Goal: Entertainment & Leisure: Consume media (video, audio)

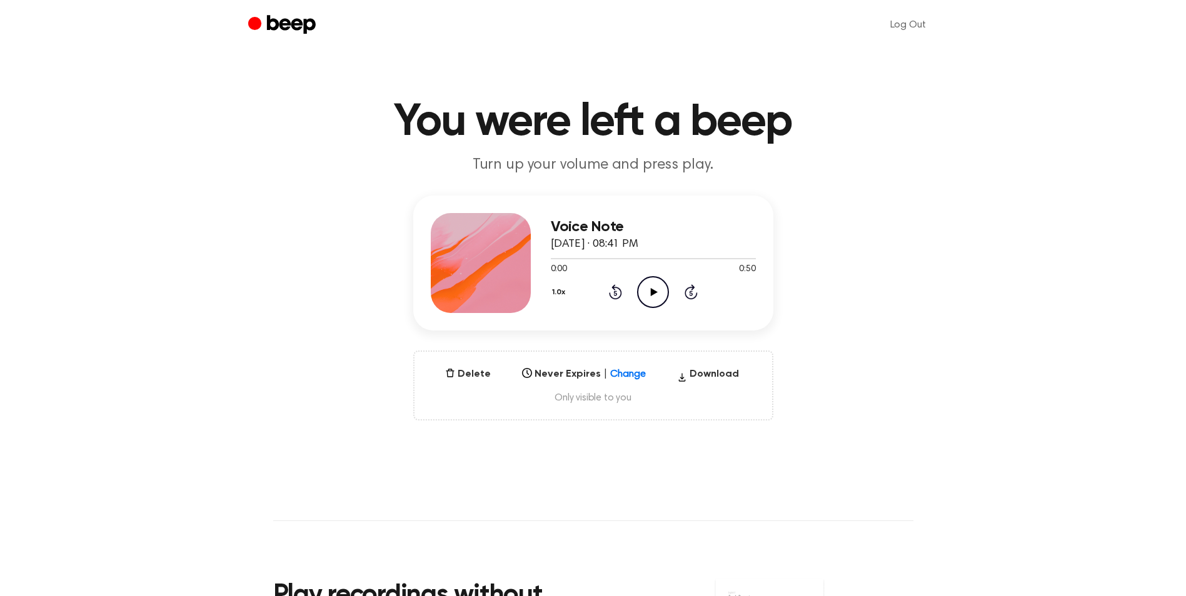
click at [650, 296] on icon "Play Audio" at bounding box center [653, 292] width 32 height 32
click at [656, 289] on icon "Play Audio" at bounding box center [653, 292] width 32 height 32
click at [649, 291] on icon "Play Audio" at bounding box center [653, 292] width 32 height 32
click at [648, 295] on icon "Play Audio" at bounding box center [653, 292] width 32 height 32
click at [653, 291] on icon at bounding box center [654, 292] width 7 height 8
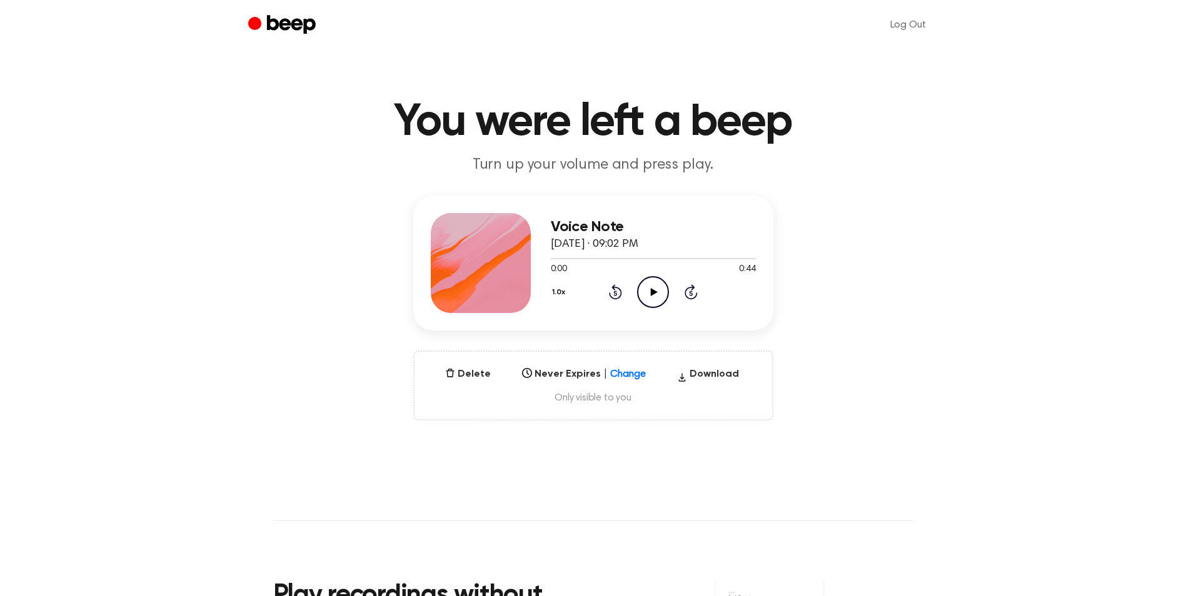
drag, startPoint x: 641, startPoint y: 288, endPoint x: 650, endPoint y: 314, distance: 28.5
click at [643, 289] on icon "Play Audio" at bounding box center [653, 292] width 32 height 32
click at [653, 291] on icon at bounding box center [654, 292] width 7 height 8
click at [649, 290] on icon "Play Audio" at bounding box center [653, 292] width 32 height 32
drag, startPoint x: 650, startPoint y: 287, endPoint x: 646, endPoint y: 235, distance: 52.0
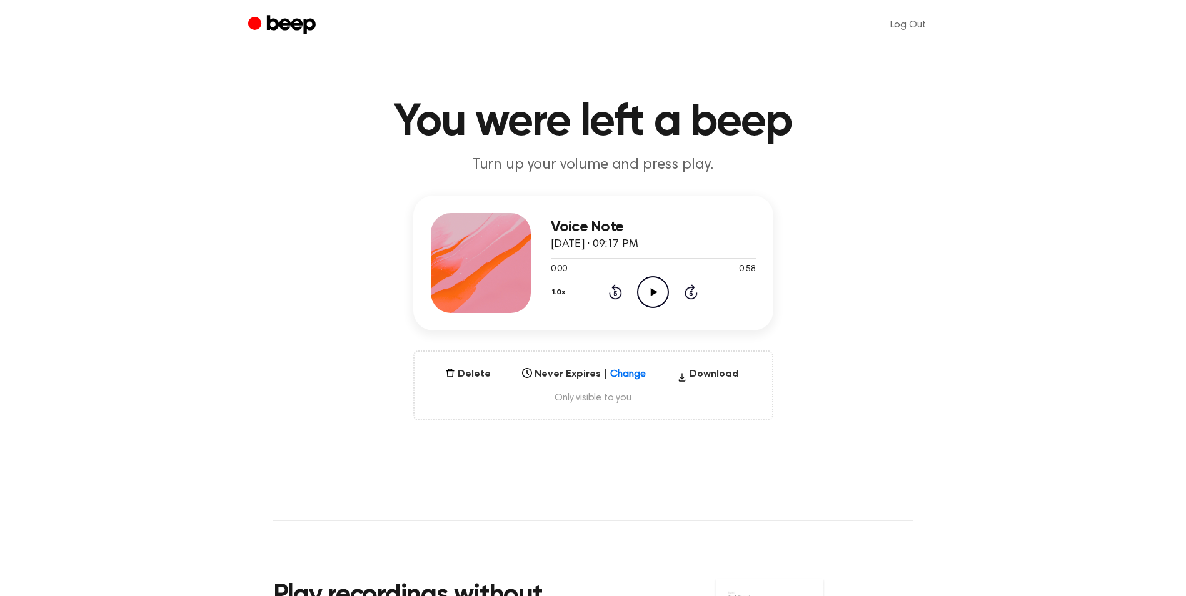
click at [650, 287] on icon "Play Audio" at bounding box center [653, 292] width 32 height 32
click at [650, 298] on icon "Play Audio" at bounding box center [653, 292] width 32 height 32
drag, startPoint x: 653, startPoint y: 293, endPoint x: 646, endPoint y: 273, distance: 21.2
click at [653, 293] on icon at bounding box center [654, 292] width 7 height 8
drag, startPoint x: 613, startPoint y: 256, endPoint x: 643, endPoint y: 256, distance: 30.0
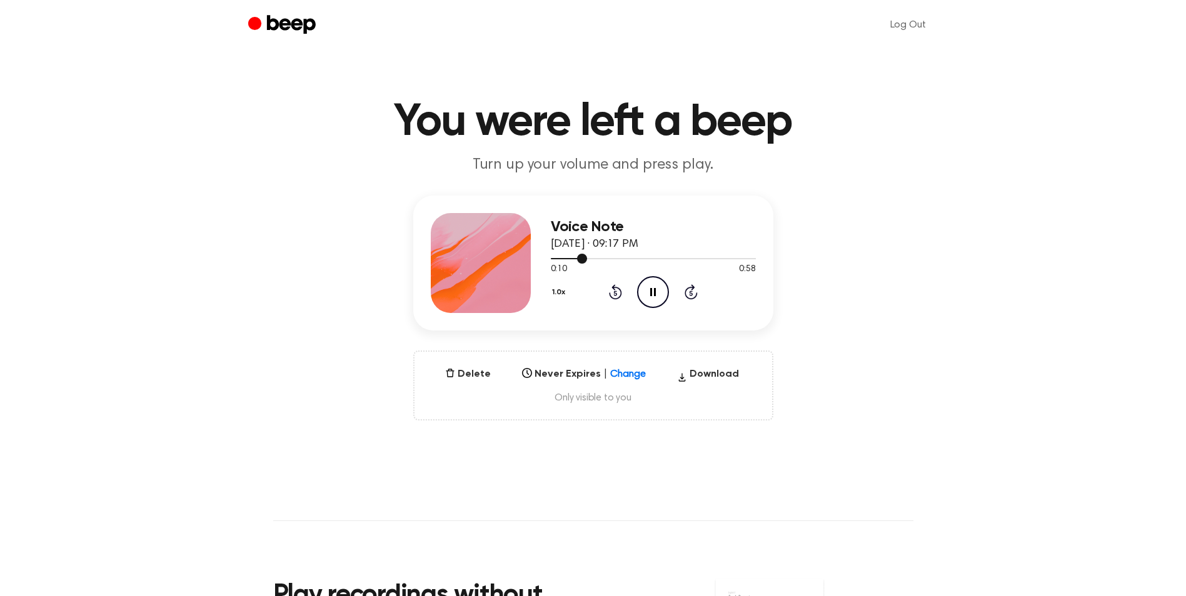
click at [615, 256] on div at bounding box center [653, 258] width 205 height 10
click at [644, 255] on div at bounding box center [653, 258] width 205 height 10
click at [676, 262] on div at bounding box center [653, 258] width 205 height 10
click at [730, 258] on div at bounding box center [653, 258] width 205 height 1
click at [652, 293] on icon at bounding box center [654, 292] width 7 height 8
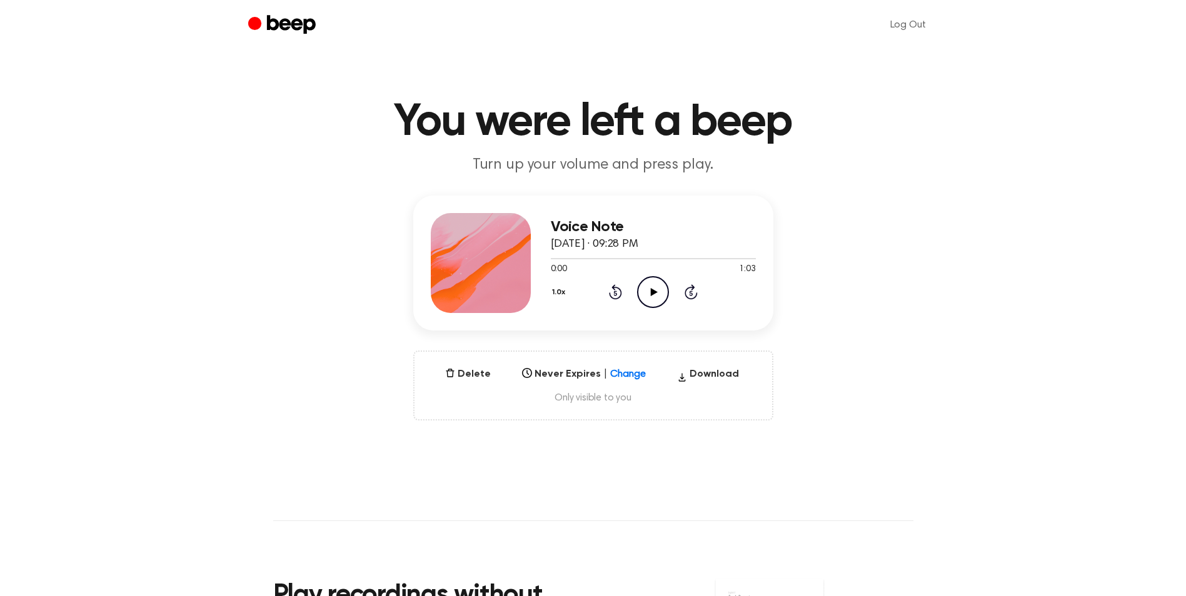
click at [650, 291] on icon "Play Audio" at bounding box center [653, 292] width 32 height 32
click at [661, 288] on icon "Play Audio" at bounding box center [653, 292] width 32 height 32
click at [654, 278] on icon "Play Audio" at bounding box center [653, 292] width 32 height 32
drag, startPoint x: 656, startPoint y: 289, endPoint x: 628, endPoint y: 206, distance: 87.6
click at [656, 289] on icon "Play Audio" at bounding box center [653, 292] width 32 height 32
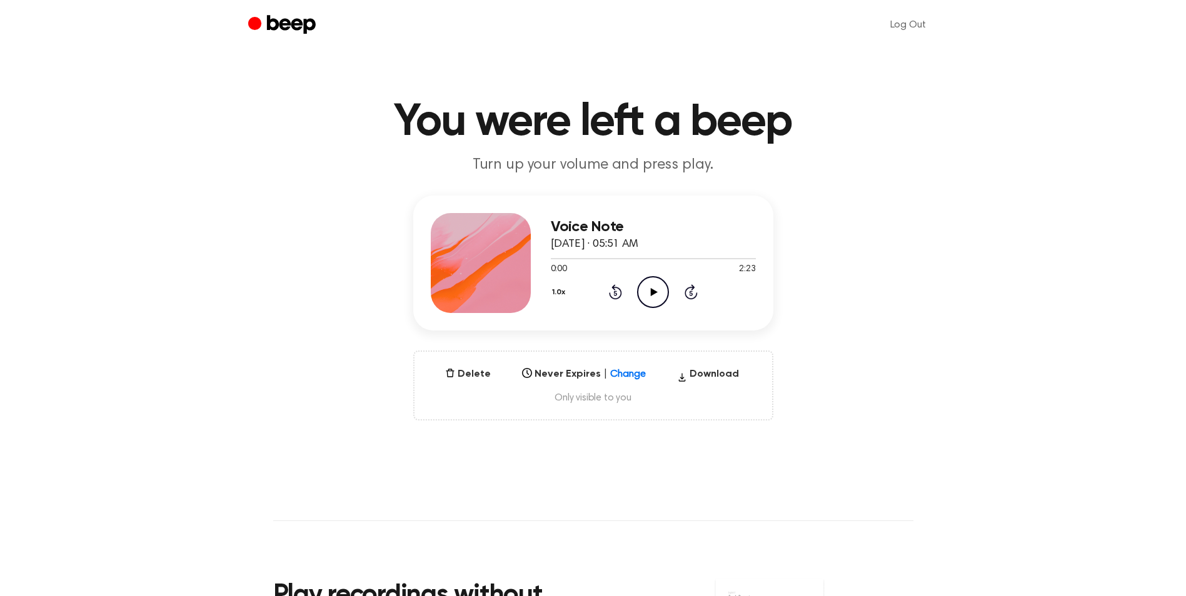
click at [643, 288] on icon "Play Audio" at bounding box center [653, 292] width 32 height 32
click at [653, 289] on icon "Play Audio" at bounding box center [653, 292] width 32 height 32
